Goal: Check status: Check status

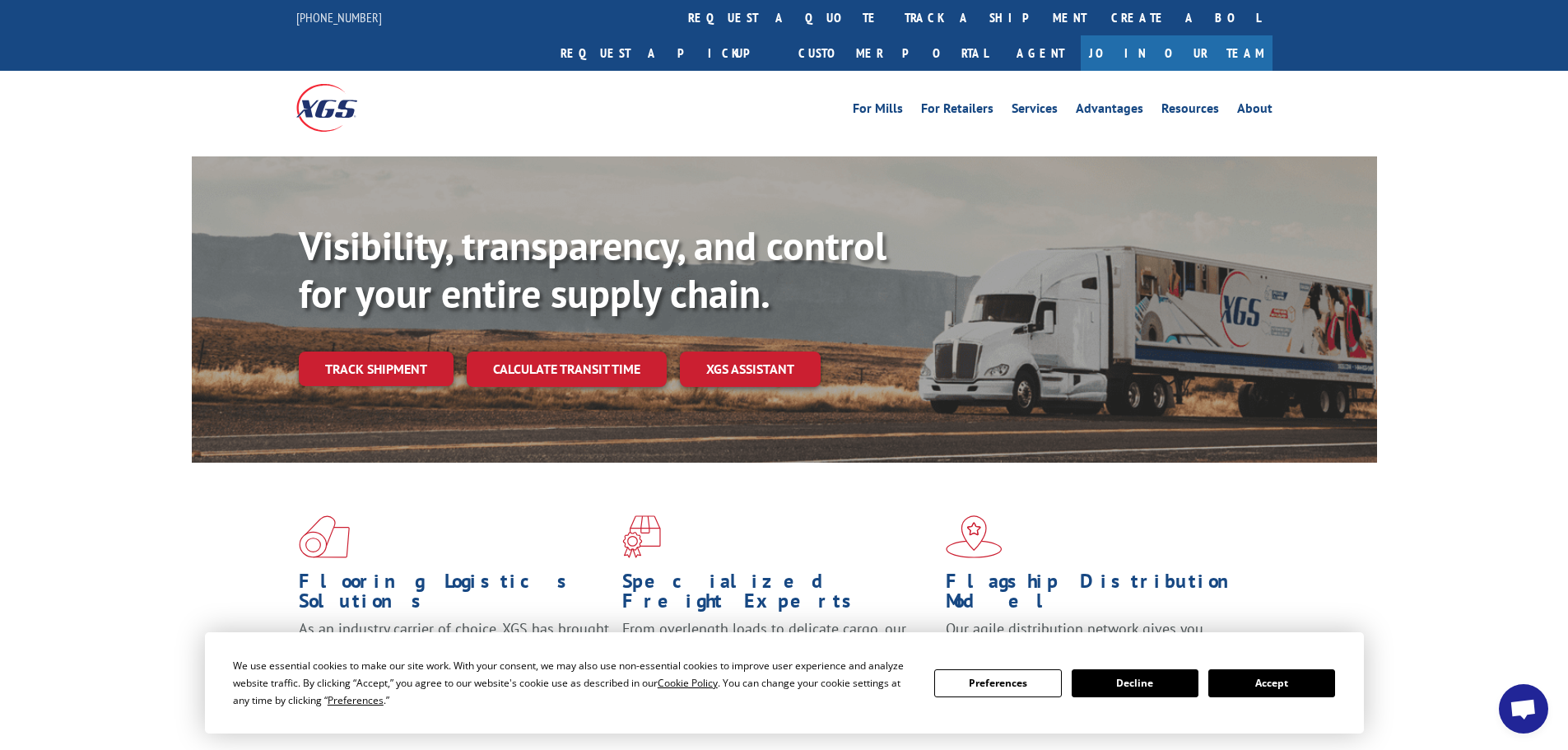
click at [362, 358] on div "Visibility, transparency, and control for your entire supply chain. Track shipm…" at bounding box center [839, 337] width 1079 height 230
click at [369, 352] on link "Track shipment" at bounding box center [376, 369] width 155 height 35
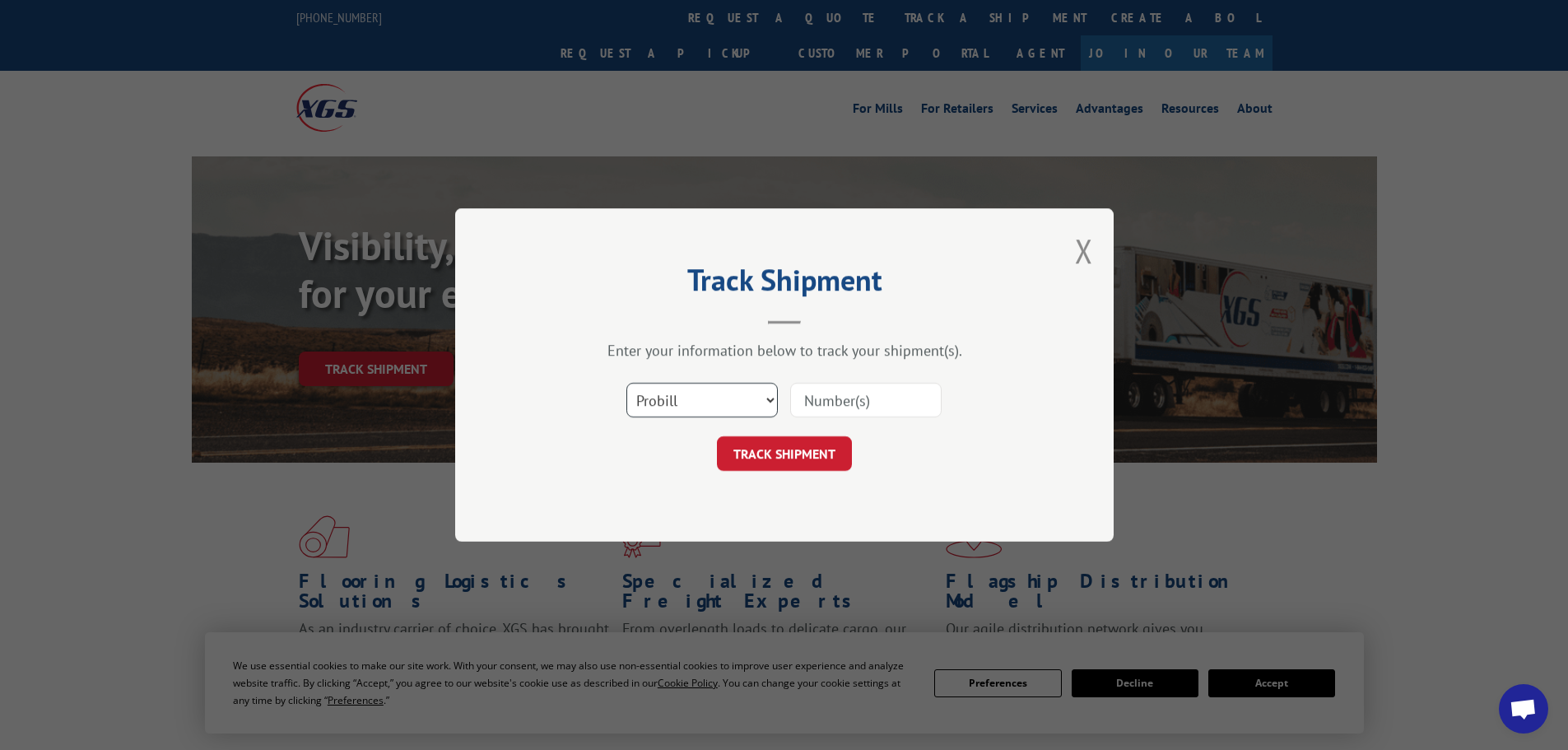
click at [666, 398] on select "Select category... Probill BOL PO" at bounding box center [702, 400] width 151 height 35
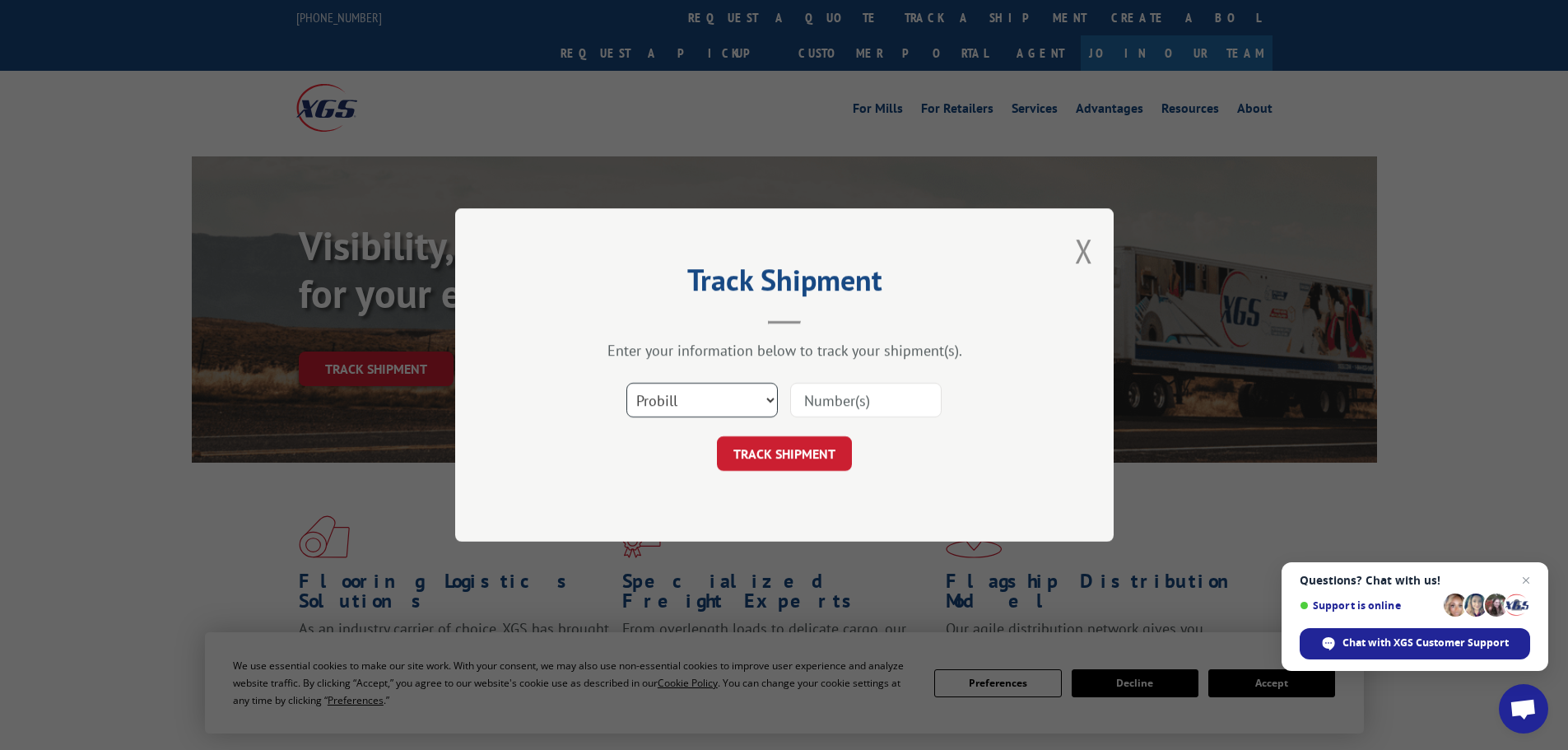
select select "bol"
click at [626, 383] on select "Select category... Probill BOL PO" at bounding box center [702, 400] width 151 height 35
click at [839, 402] on input at bounding box center [866, 400] width 151 height 35
paste input "5590507"
type input "5590507"
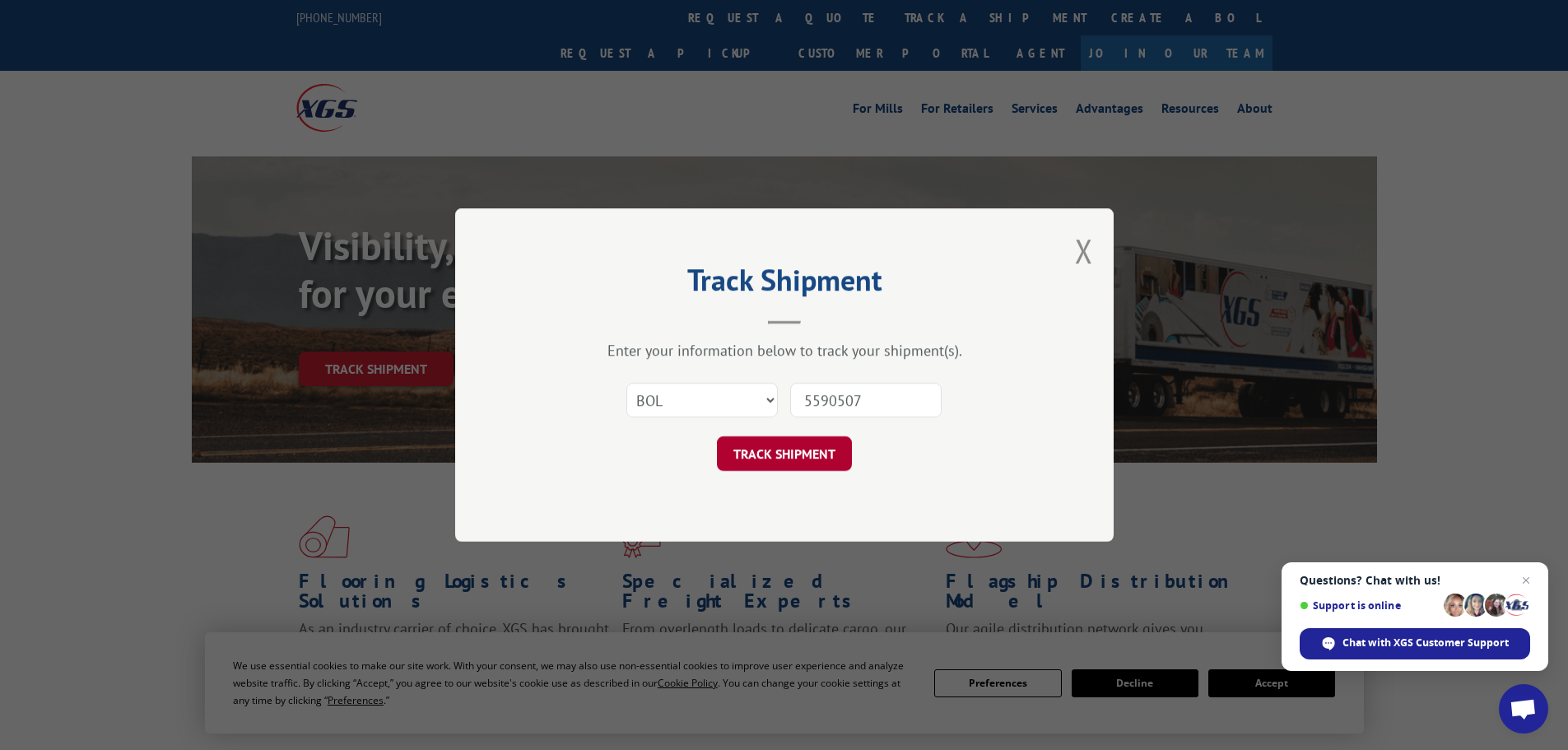
click at [790, 453] on button "TRACK SHIPMENT" at bounding box center [784, 453] width 135 height 35
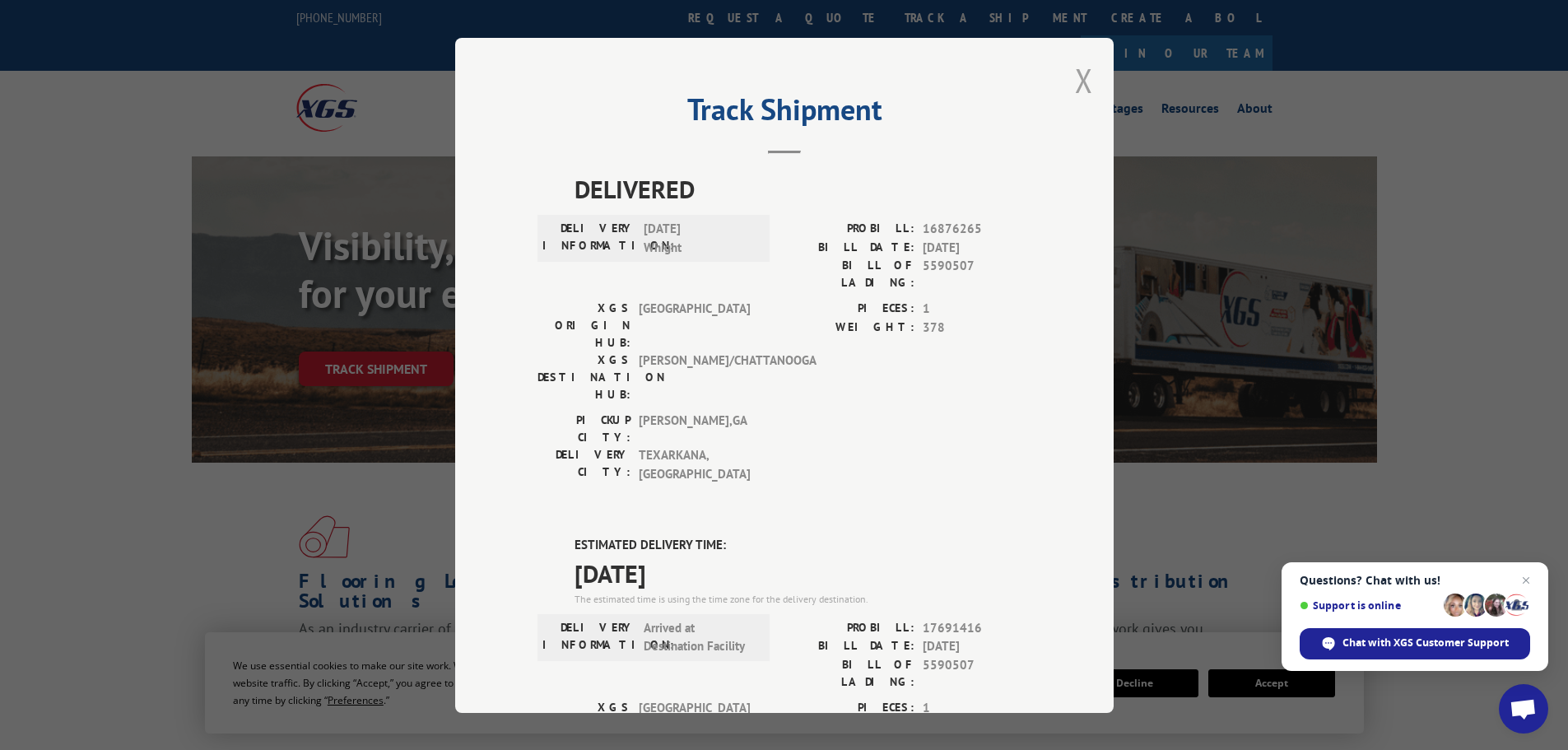
click at [1075, 80] on button "Close modal" at bounding box center [1084, 80] width 18 height 44
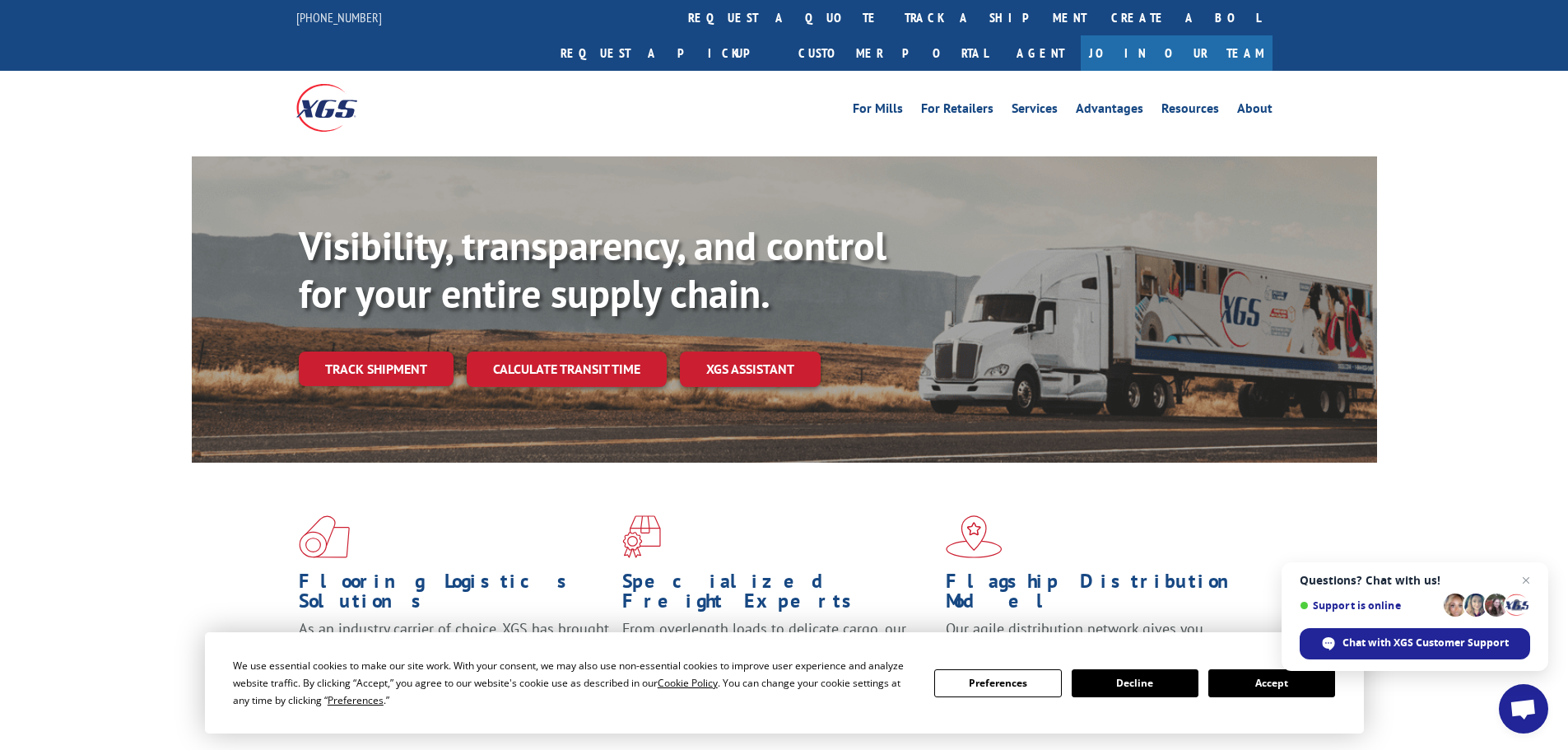
click at [418, 352] on link "Track shipment" at bounding box center [376, 369] width 155 height 35
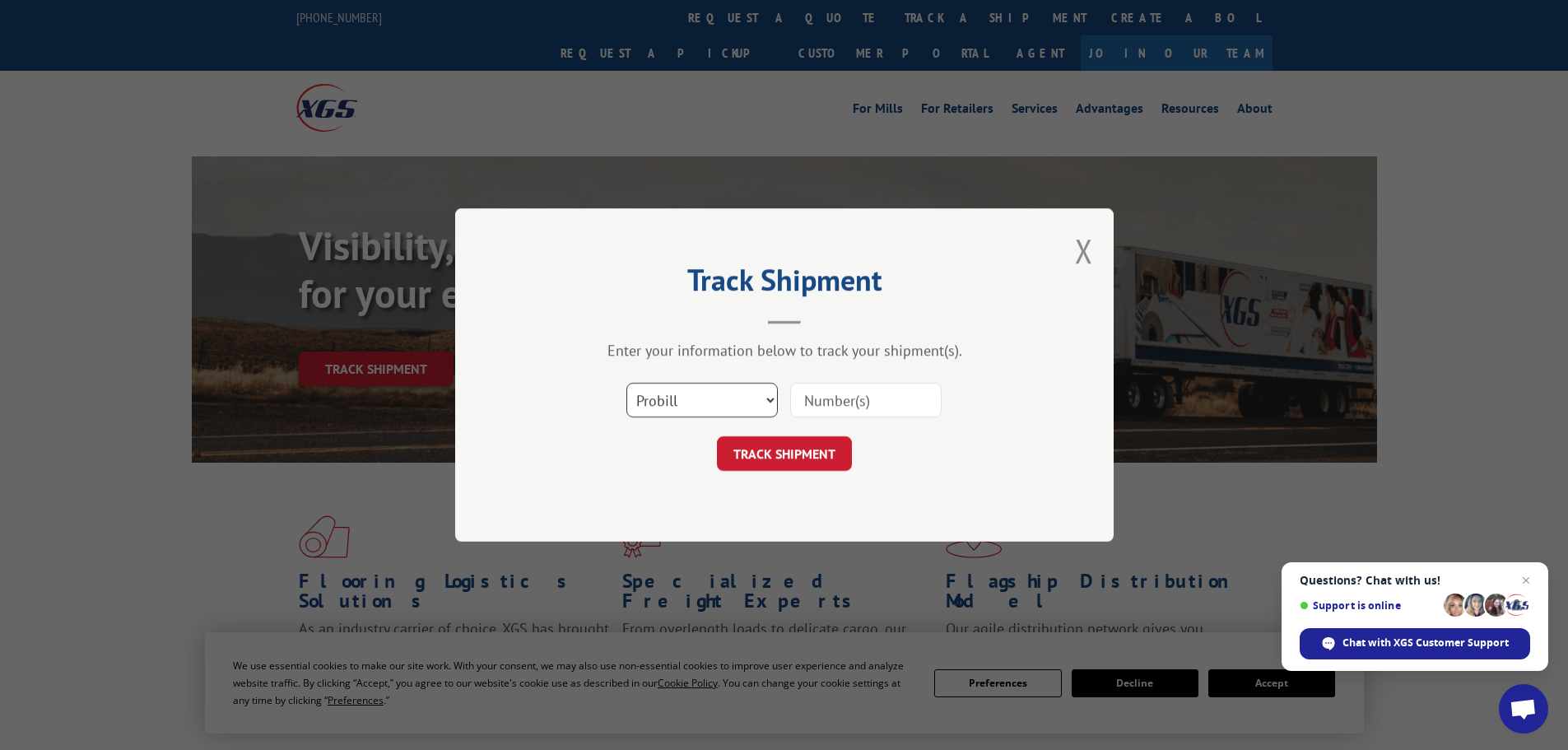
click at [636, 392] on select "Select category... Probill BOL PO" at bounding box center [702, 400] width 151 height 35
select select "bol"
click at [626, 383] on select "Select category... Probill BOL PO" at bounding box center [702, 400] width 151 height 35
click at [860, 392] on input at bounding box center [866, 400] width 151 height 35
paste input "7068365"
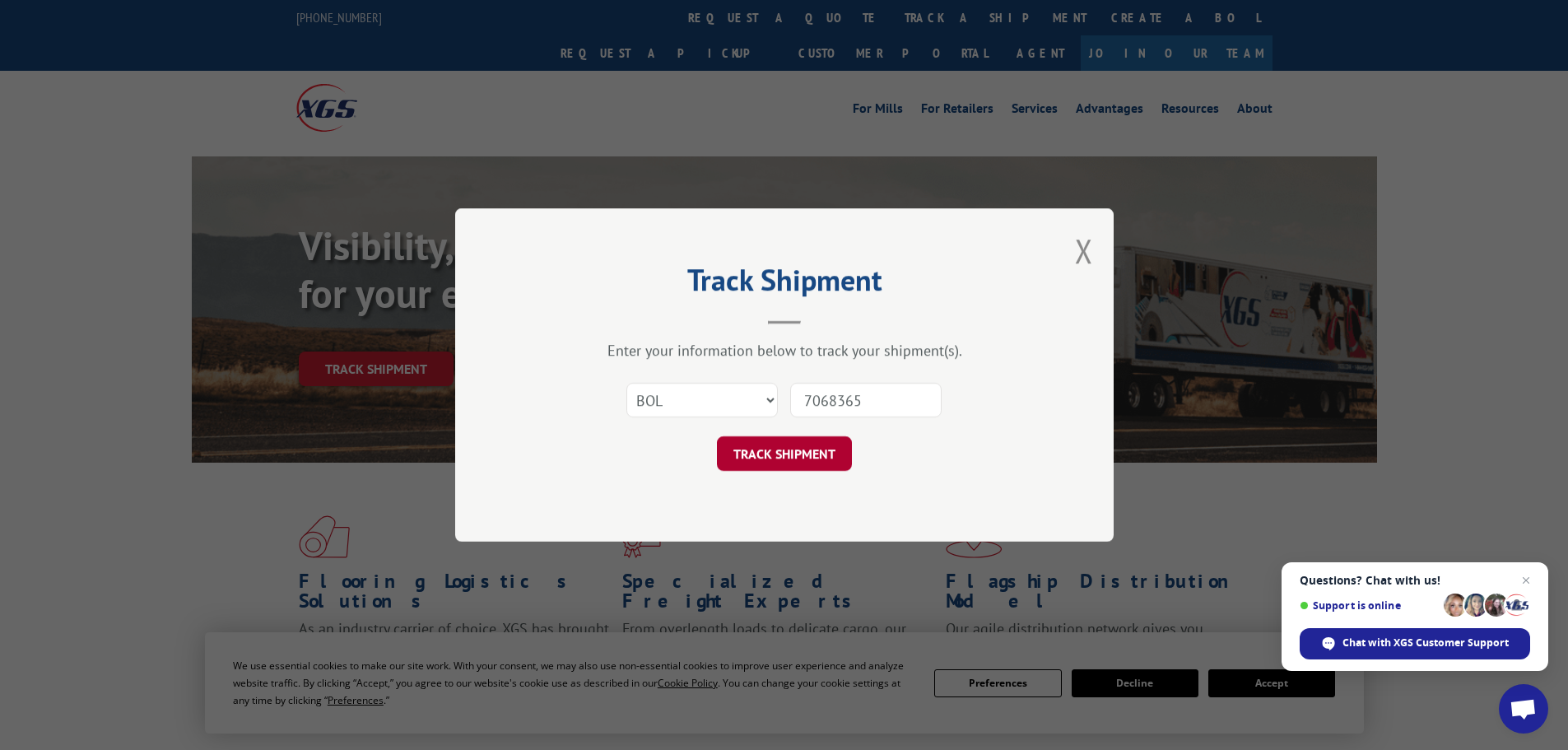
type input "7068365"
drag, startPoint x: 811, startPoint y: 444, endPoint x: 807, endPoint y: 453, distance: 9.8
click at [807, 453] on button "TRACK SHIPMENT" at bounding box center [784, 453] width 135 height 35
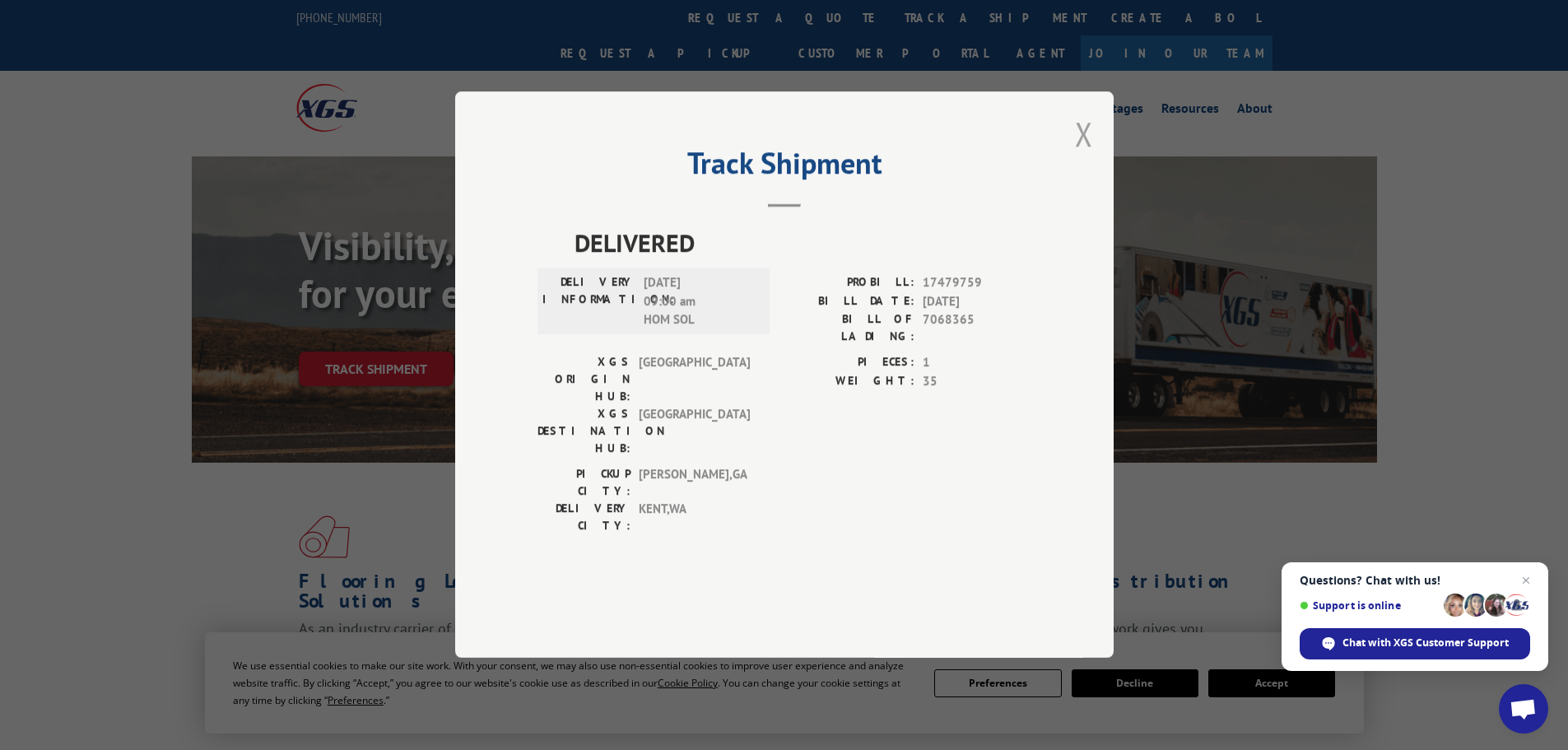
click at [1079, 156] on button "Close modal" at bounding box center [1084, 134] width 18 height 44
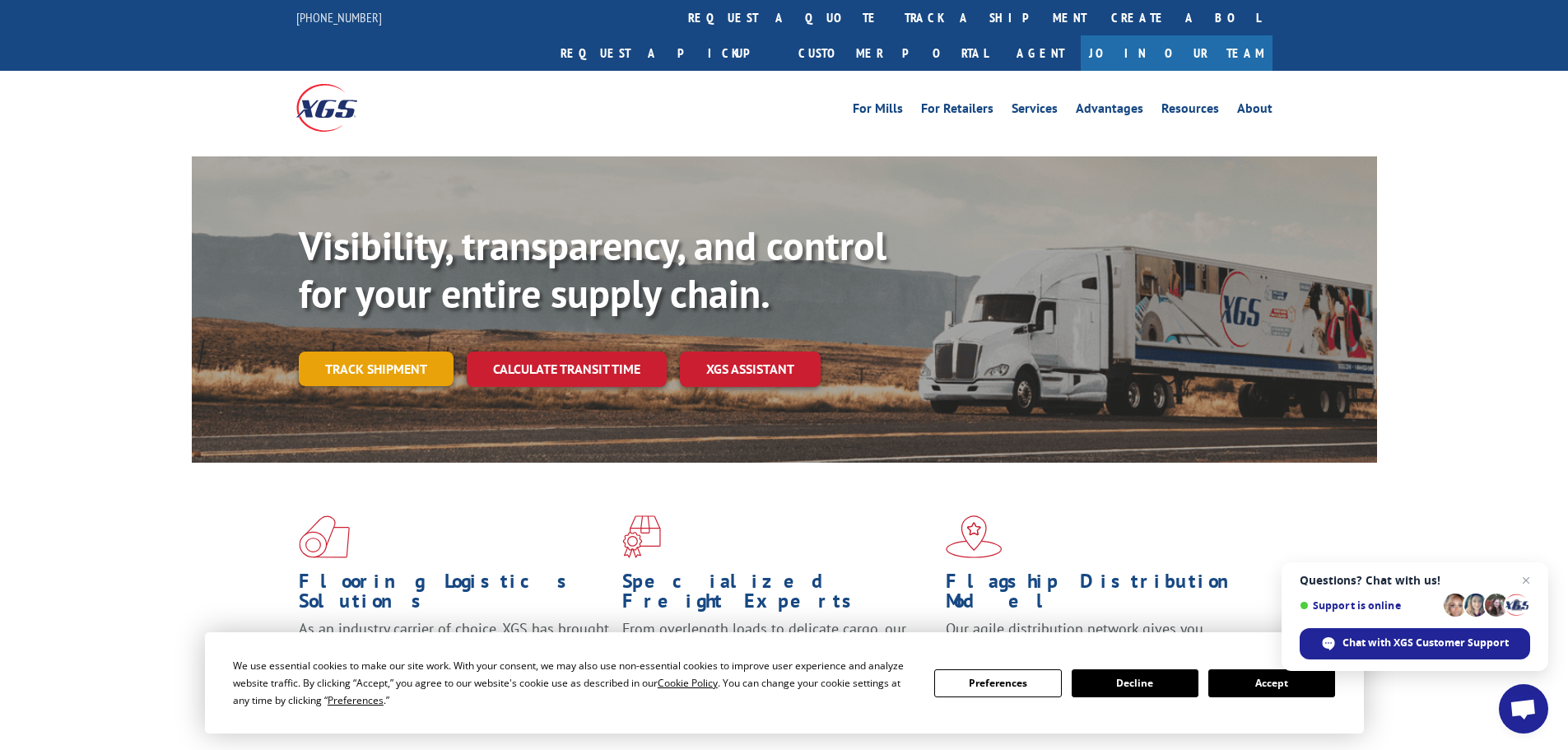
click at [374, 352] on link "Track shipment" at bounding box center [376, 369] width 155 height 35
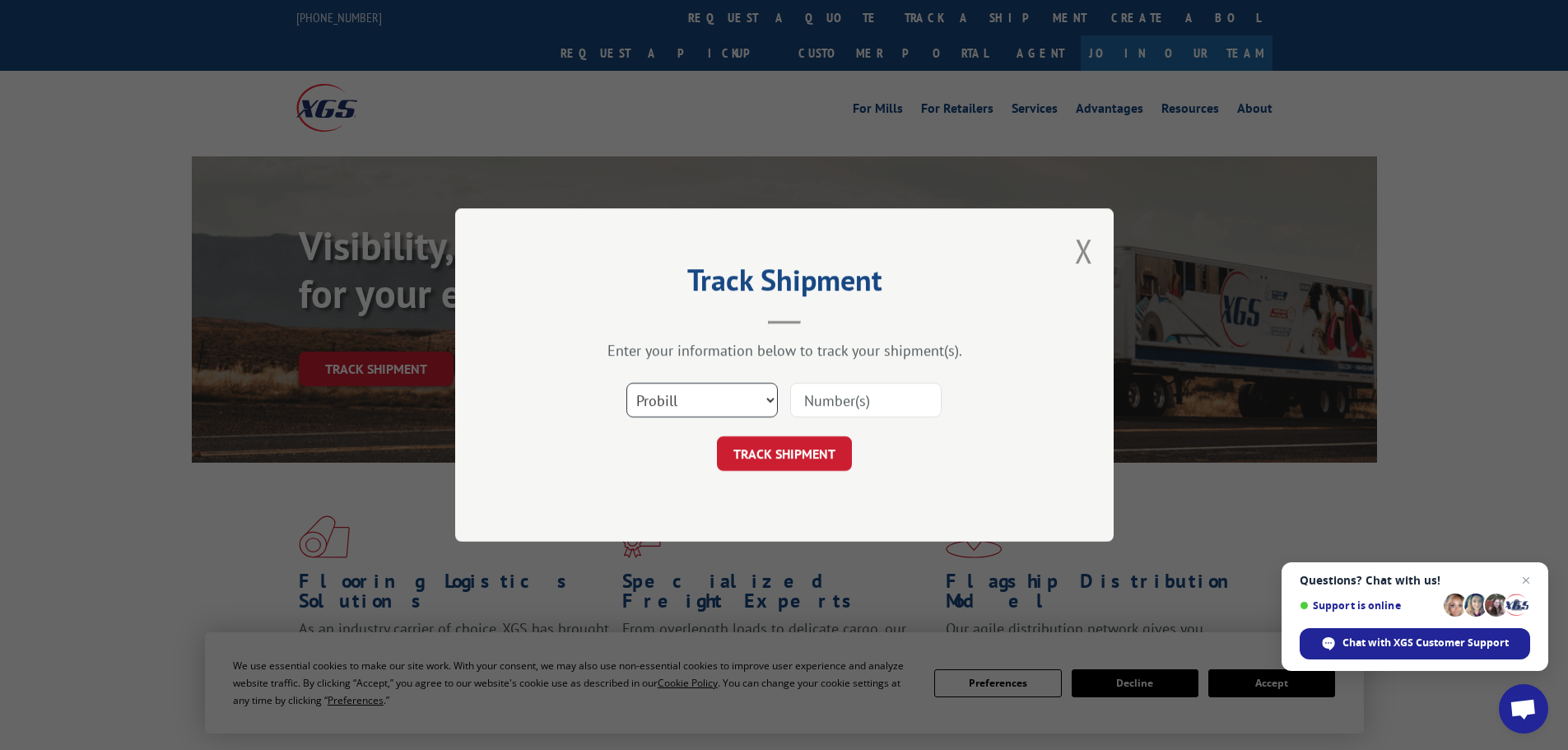
click at [715, 407] on select "Select category... Probill BOL PO" at bounding box center [702, 400] width 151 height 35
select select "bol"
click at [626, 383] on select "Select category... Probill BOL PO" at bounding box center [702, 400] width 151 height 35
click at [879, 391] on input at bounding box center [866, 400] width 151 height 35
type input "7068635"
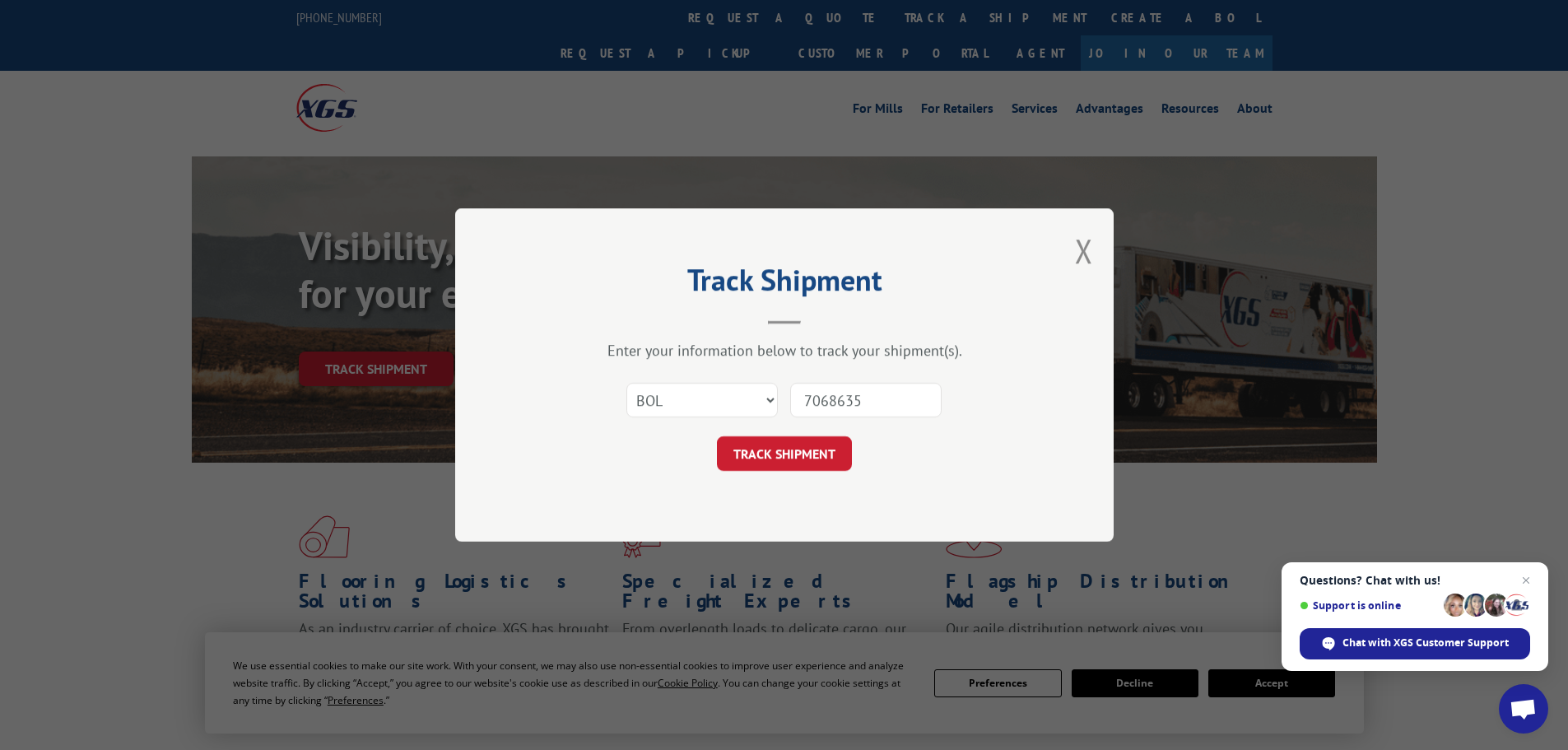
click at [717, 436] on button "TRACK SHIPMENT" at bounding box center [784, 453] width 135 height 35
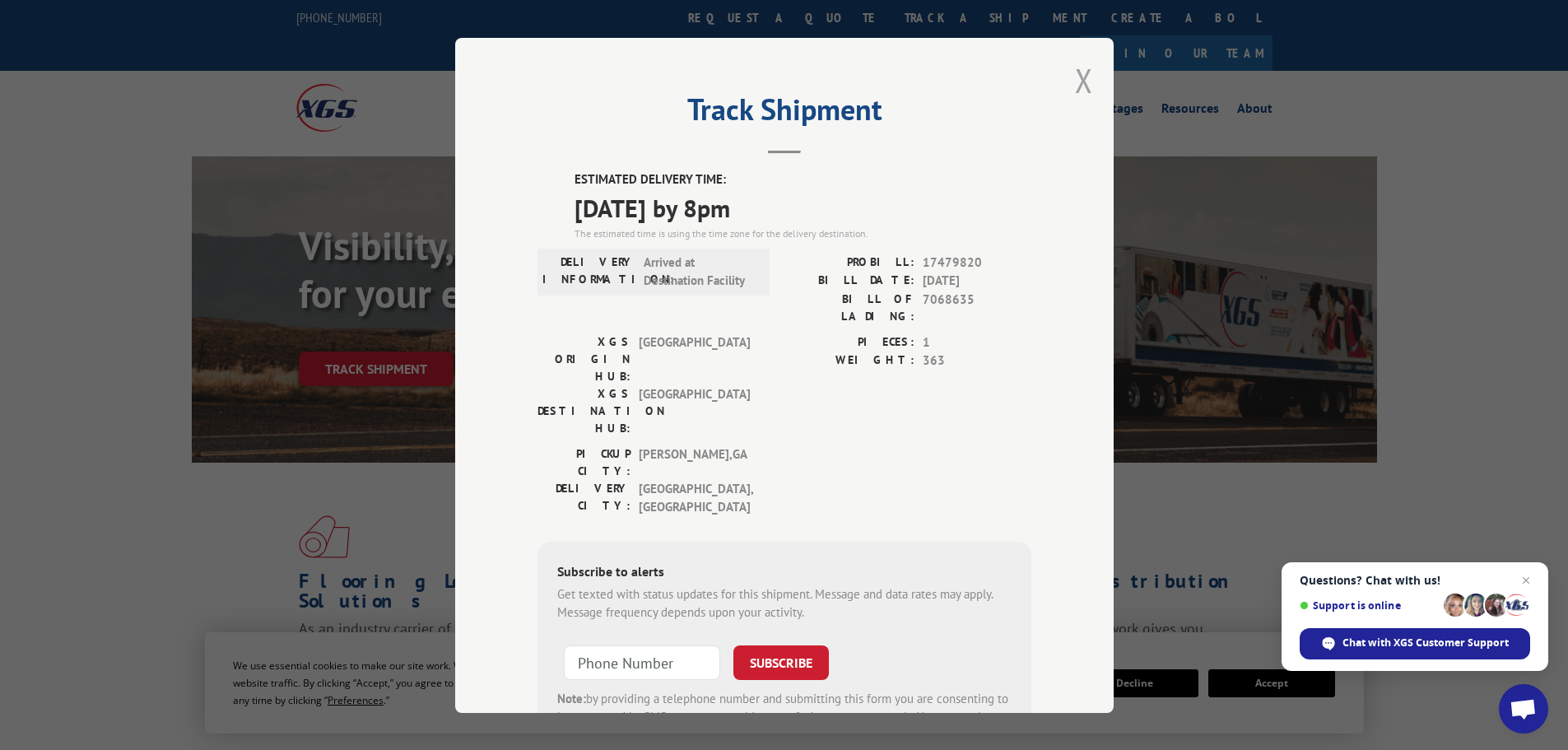
click at [1075, 81] on button "Close modal" at bounding box center [1084, 80] width 18 height 44
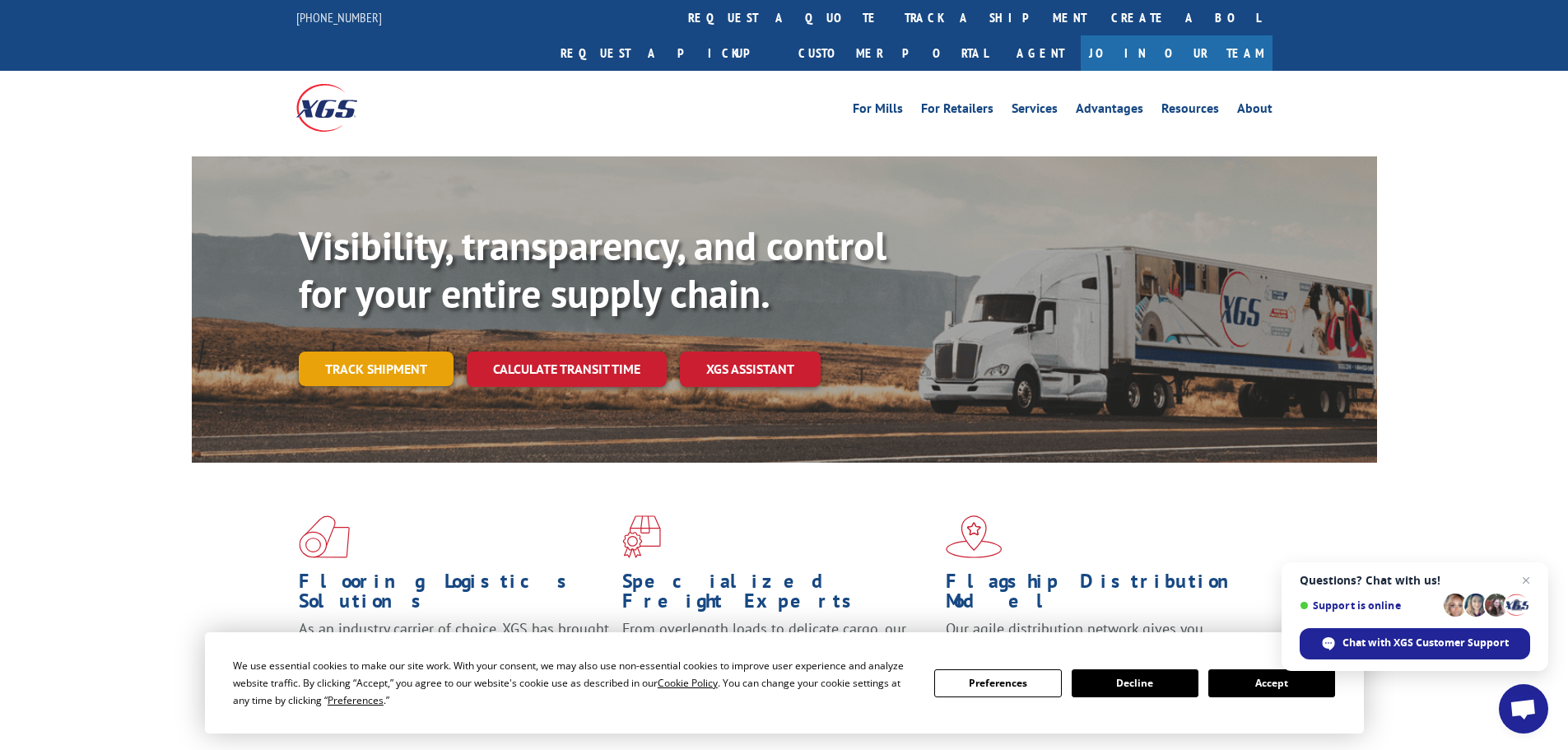
click at [412, 352] on link "Track shipment" at bounding box center [376, 369] width 155 height 35
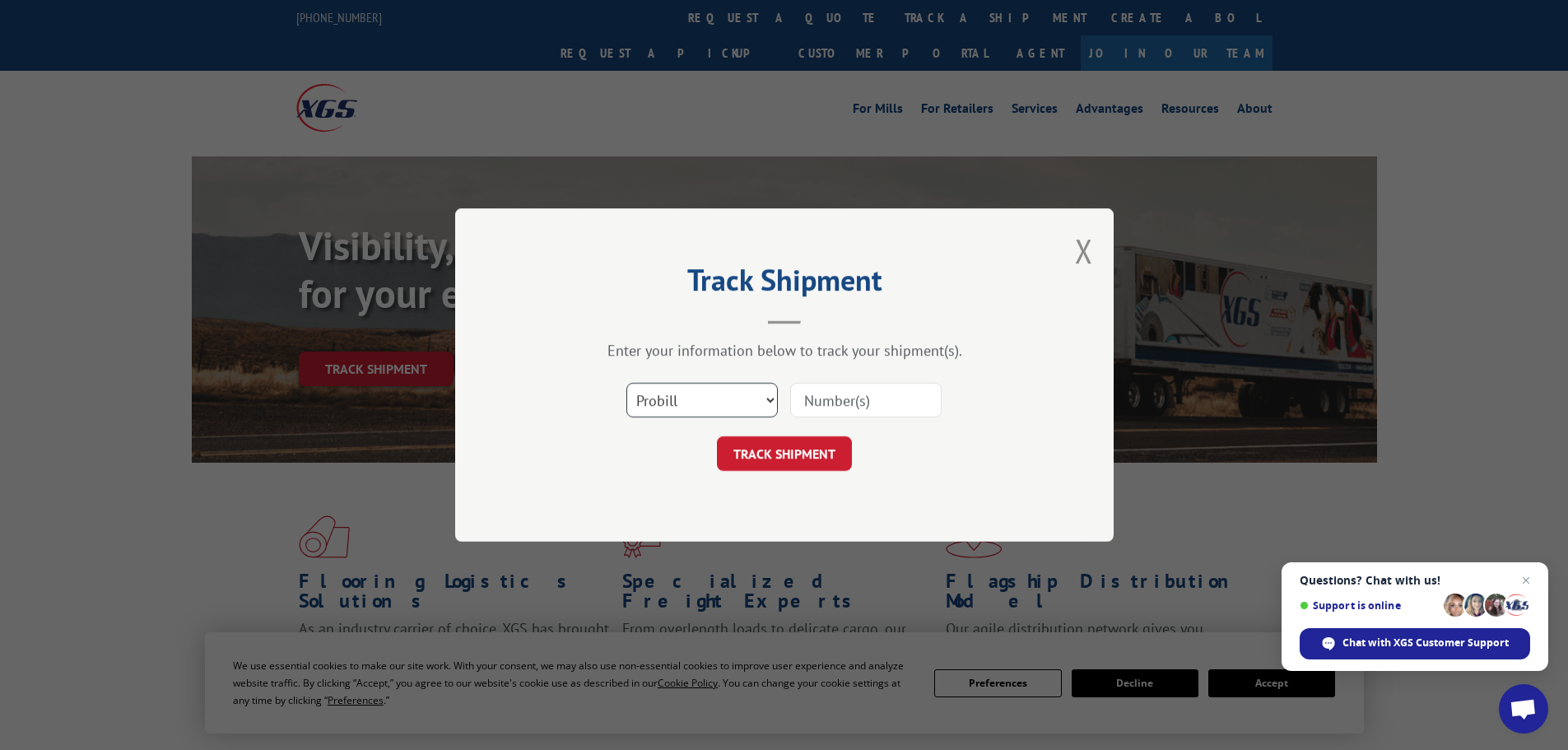
click at [735, 391] on select "Select category... Probill BOL PO" at bounding box center [702, 400] width 151 height 35
select select "bol"
click at [626, 383] on select "Select category... Probill BOL PO" at bounding box center [702, 400] width 151 height 35
click at [877, 396] on input at bounding box center [866, 400] width 151 height 35
paste input "5513772"
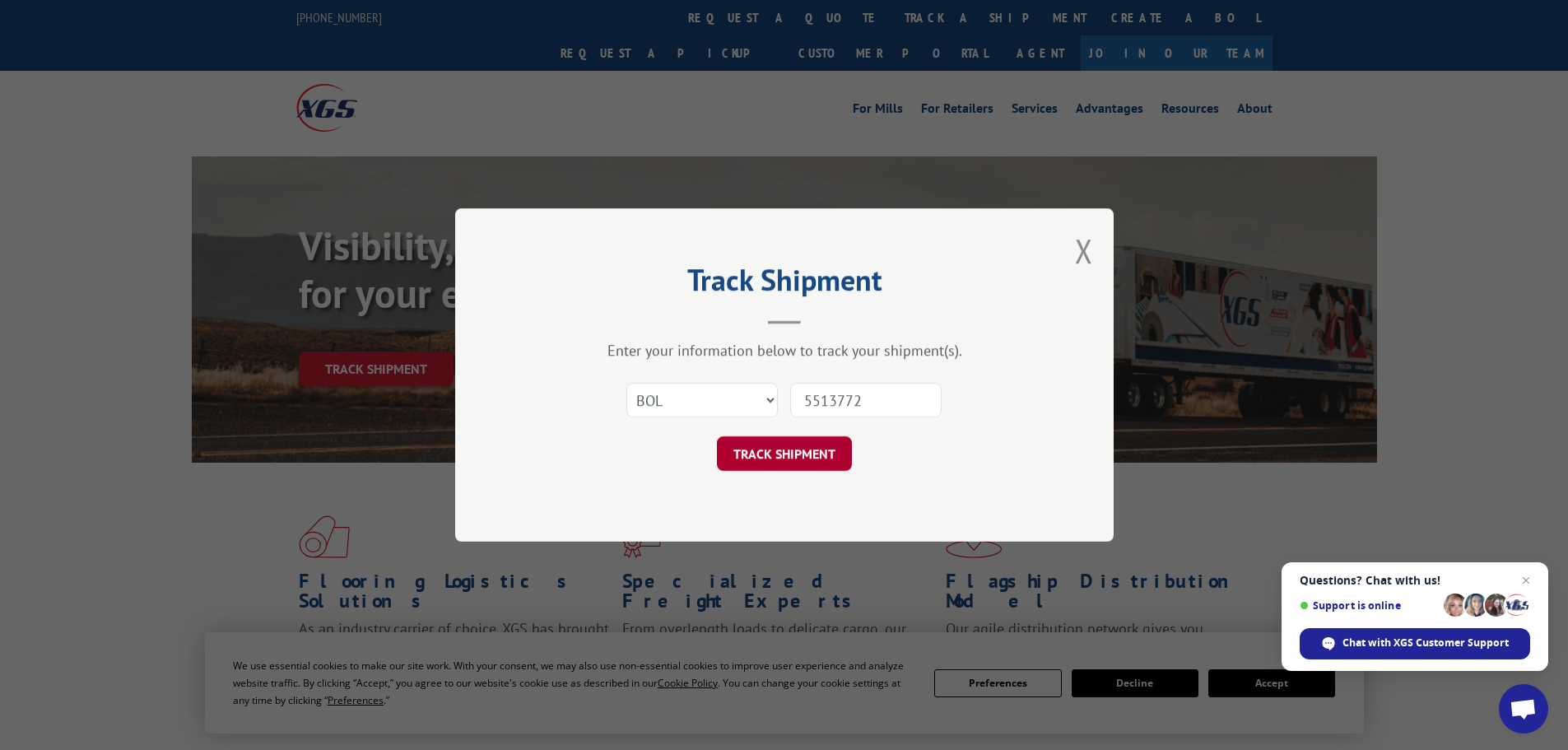
type input "5513772"
click at [790, 450] on button "TRACK SHIPMENT" at bounding box center [784, 453] width 135 height 35
